Goal: Information Seeking & Learning: Find specific page/section

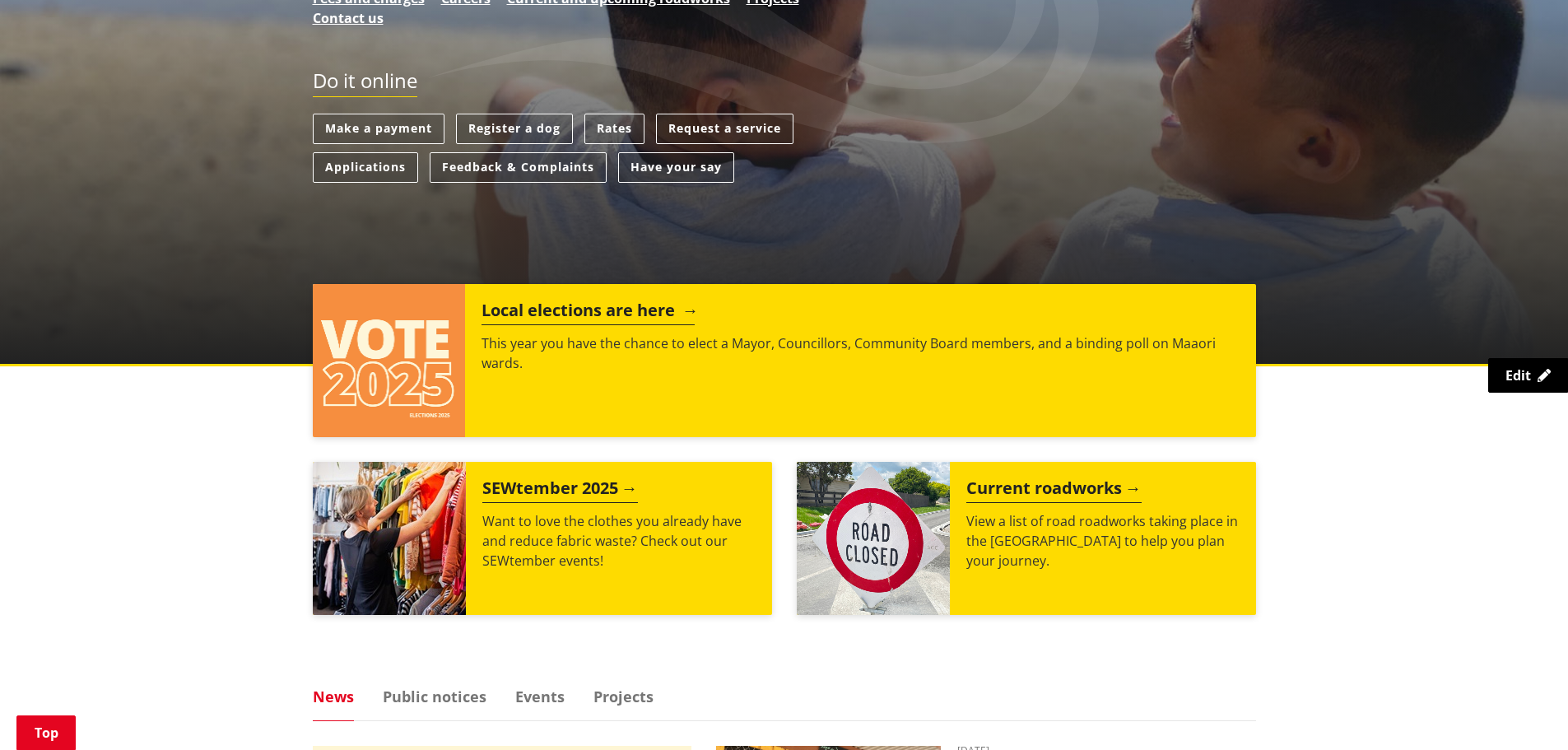
scroll to position [412, 0]
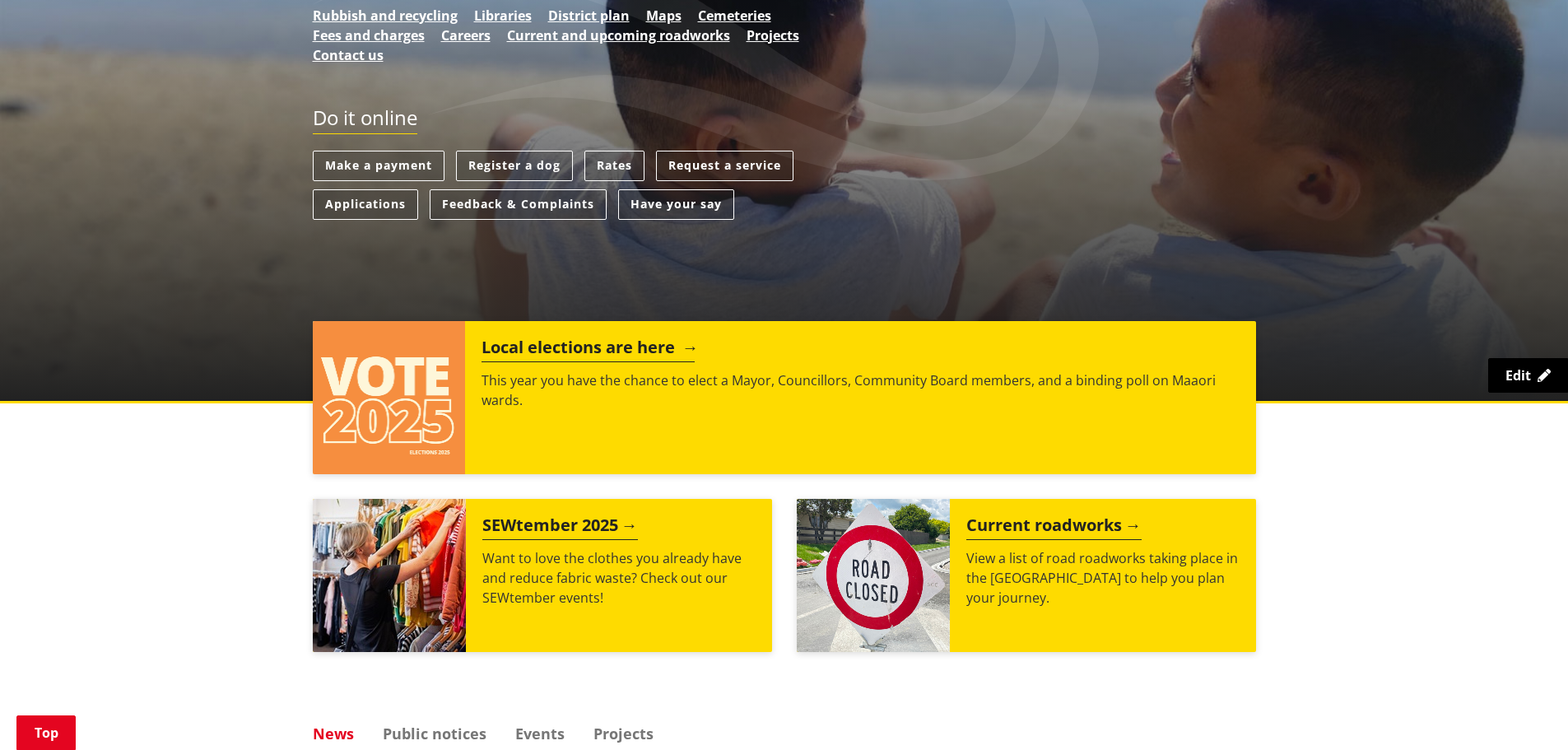
click at [695, 351] on h2 "Local elections are here" at bounding box center [588, 349] width 213 height 25
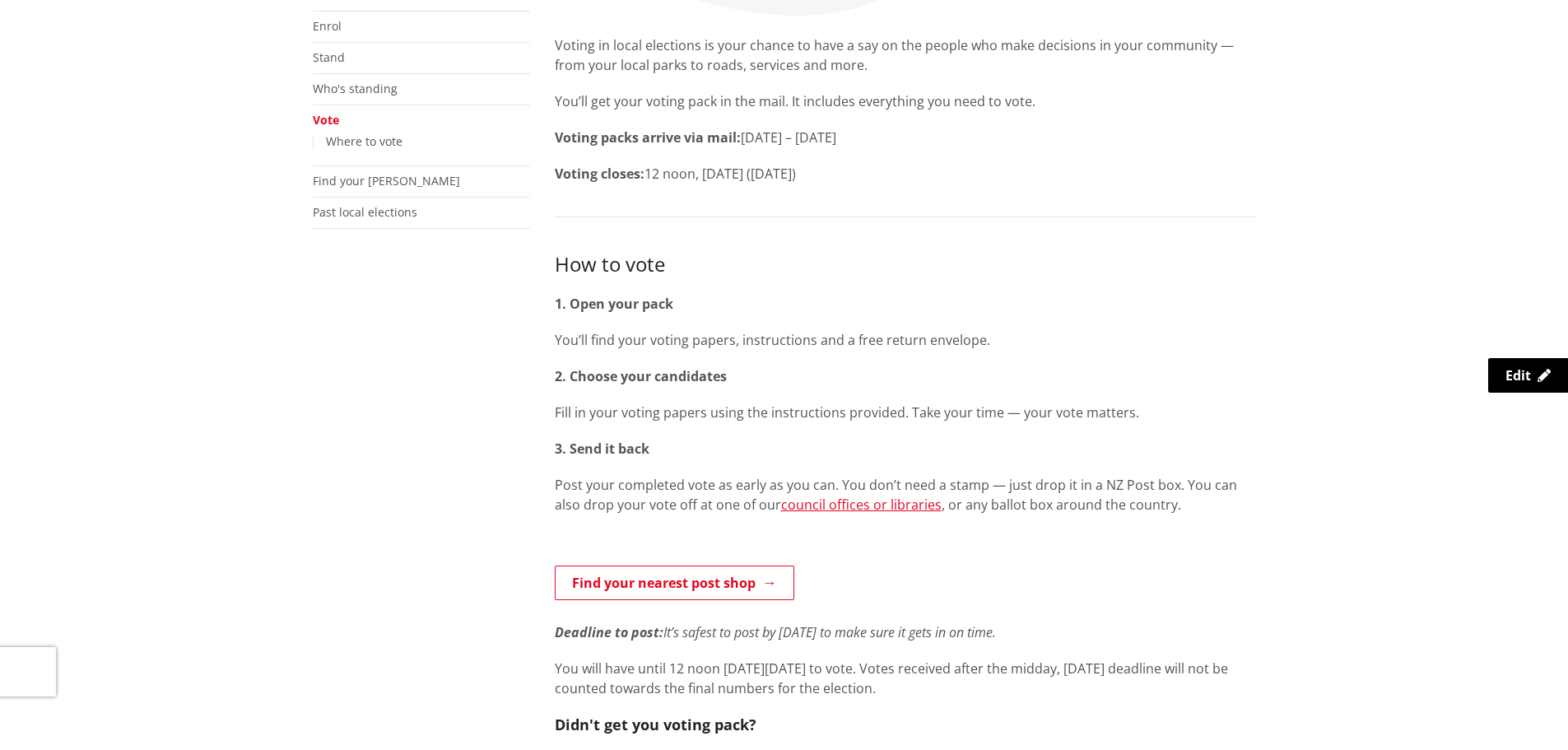
scroll to position [412, 0]
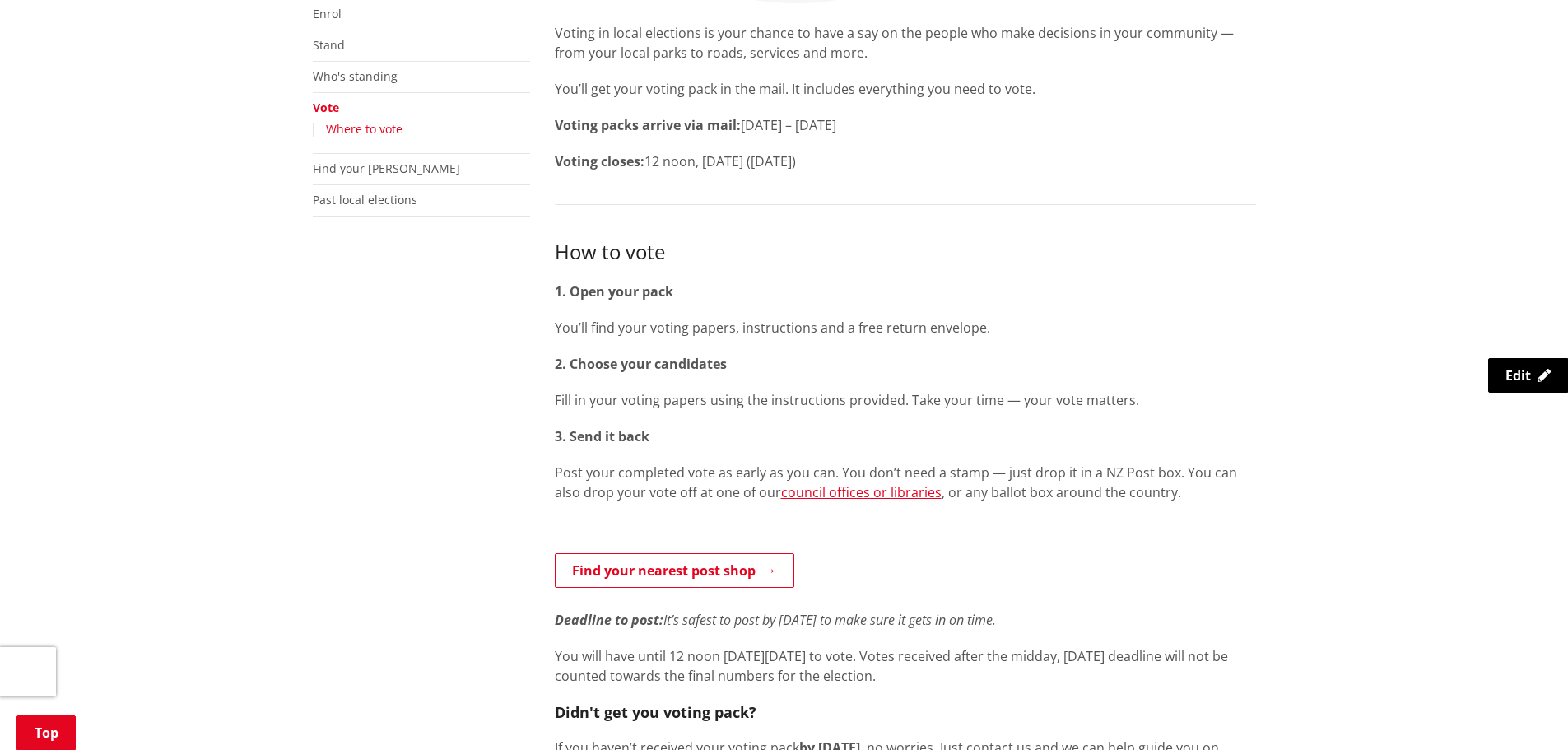
click at [381, 129] on link "Where to vote" at bounding box center [363, 128] width 76 height 16
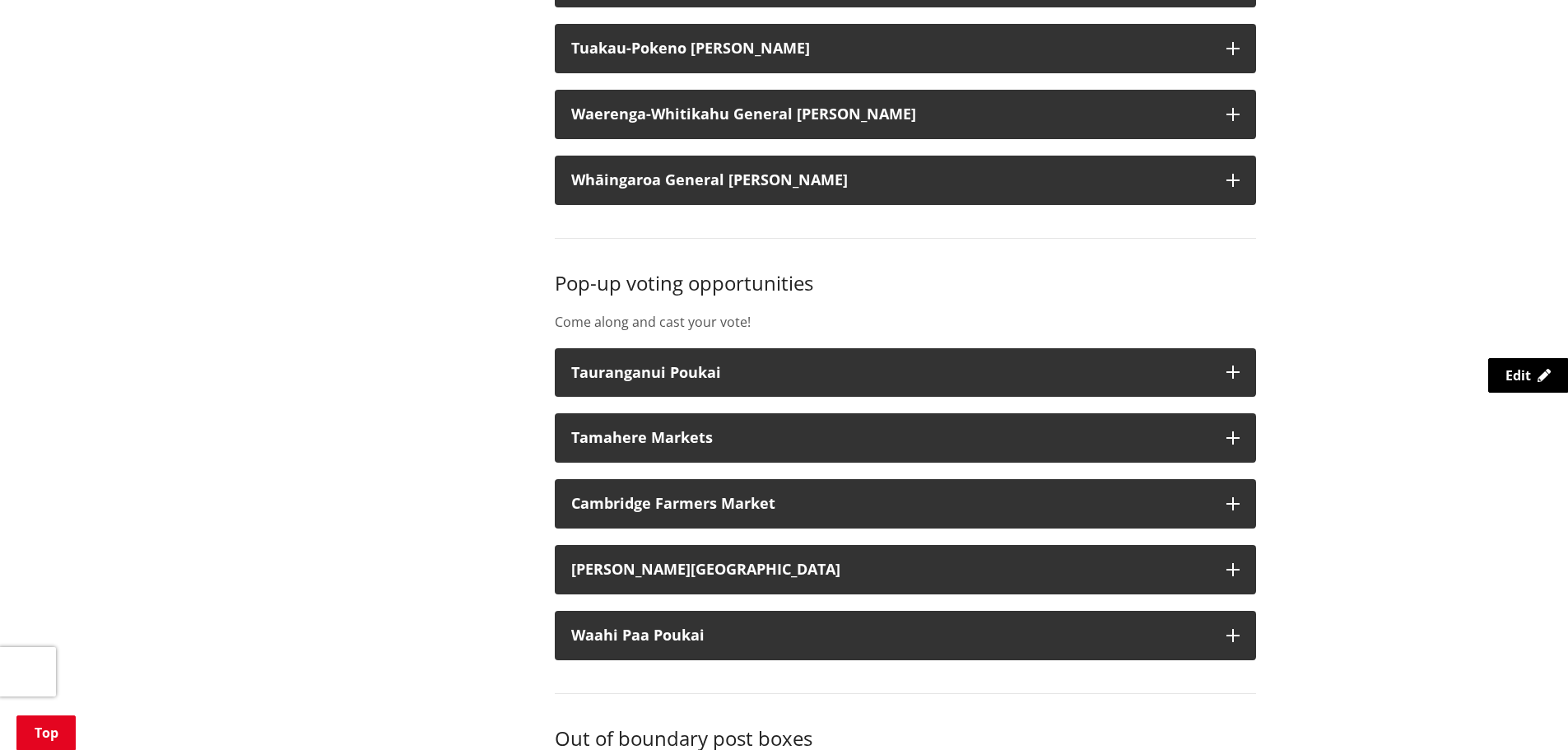
scroll to position [2141, 0]
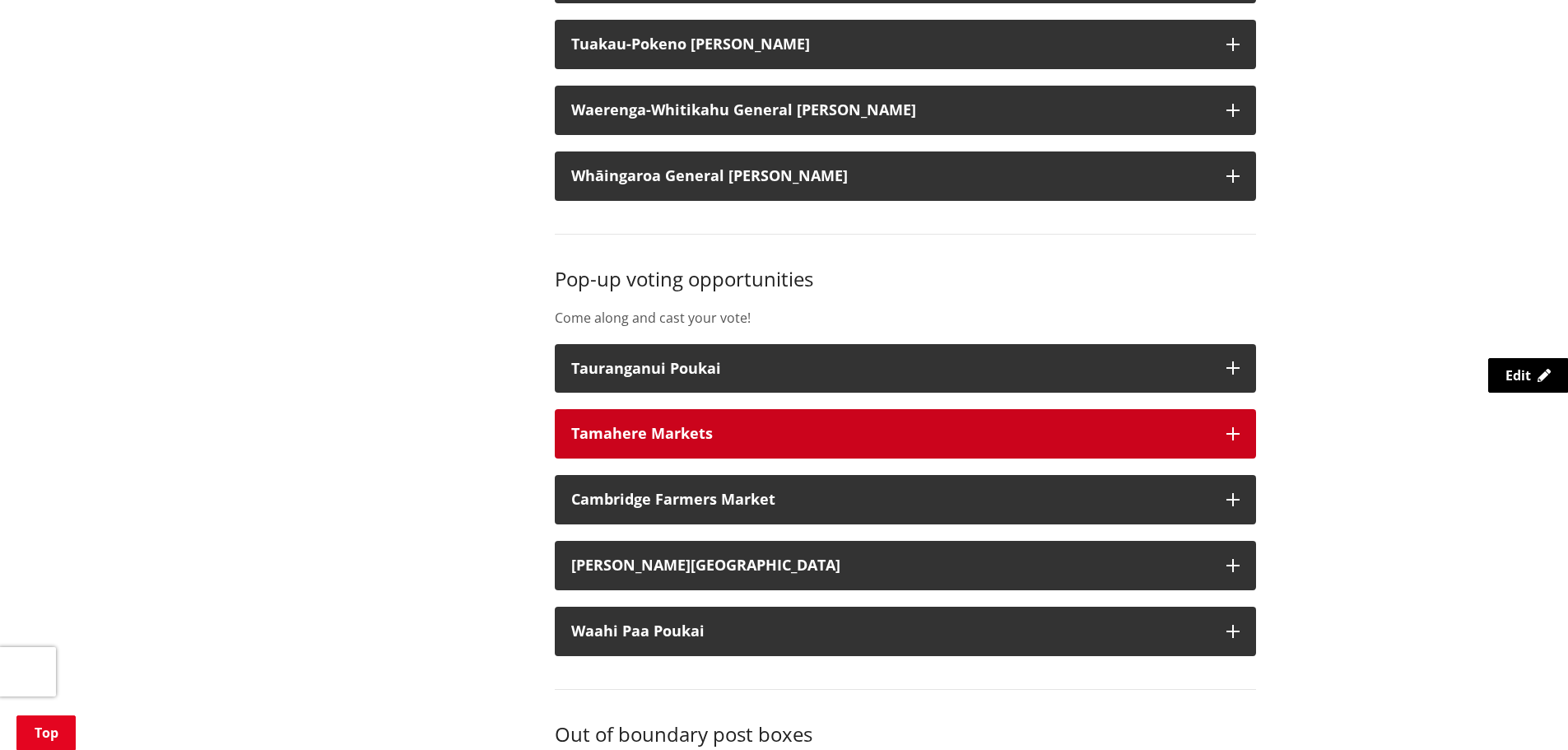
click at [647, 441] on div "Tamahere Markets" at bounding box center [890, 434] width 639 height 16
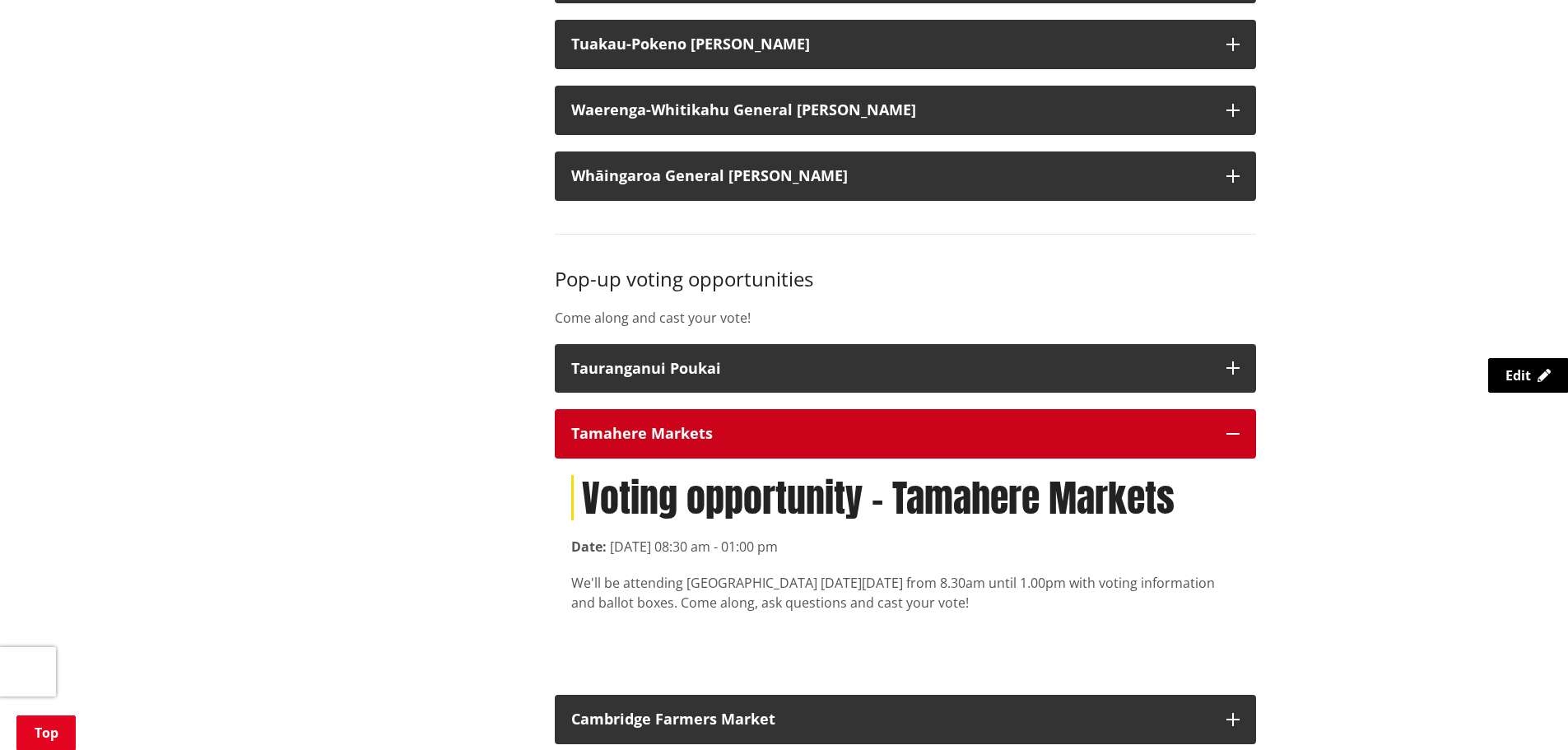
click at [647, 441] on div "Tamahere Markets" at bounding box center [890, 434] width 639 height 16
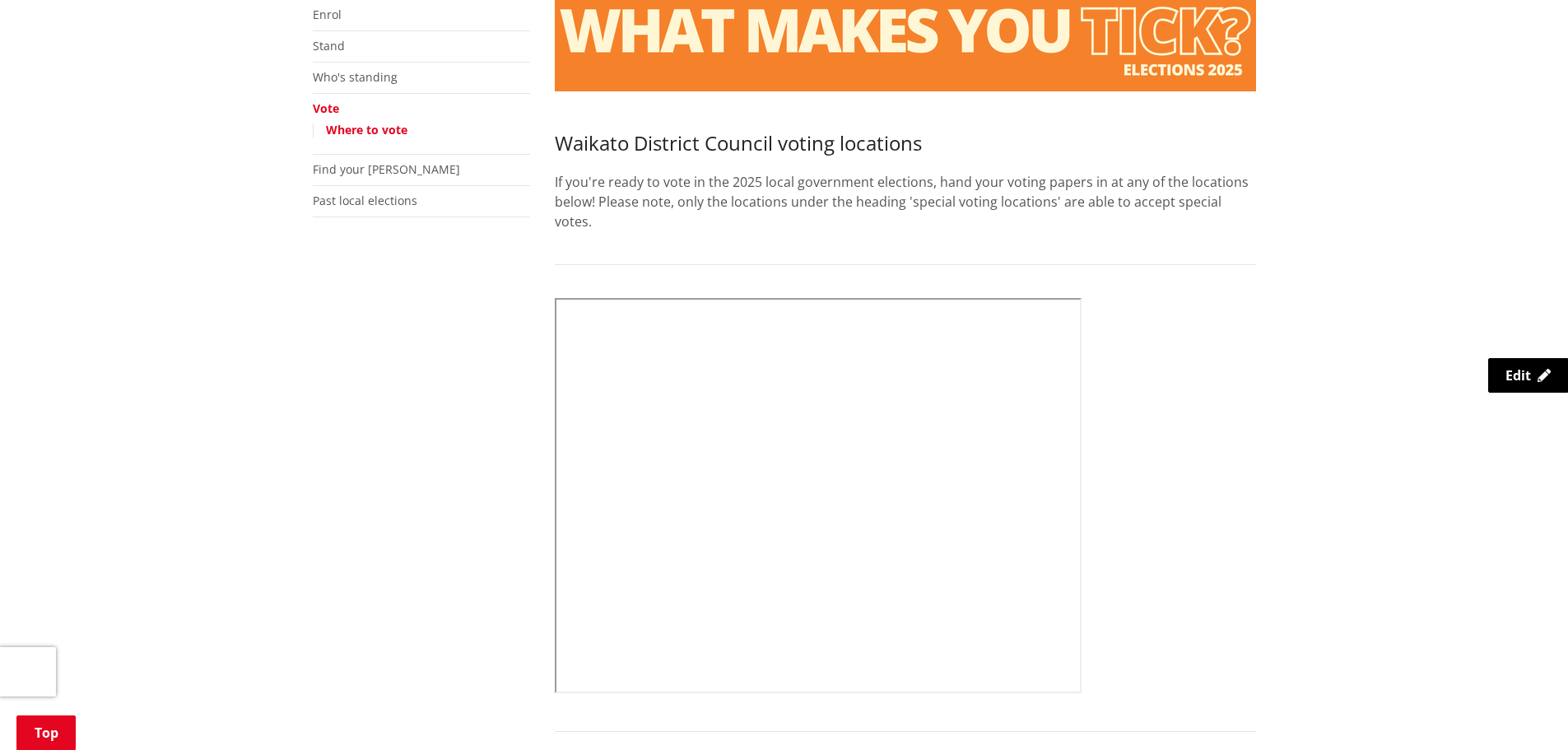
scroll to position [0, 0]
